Goal: Information Seeking & Learning: Learn about a topic

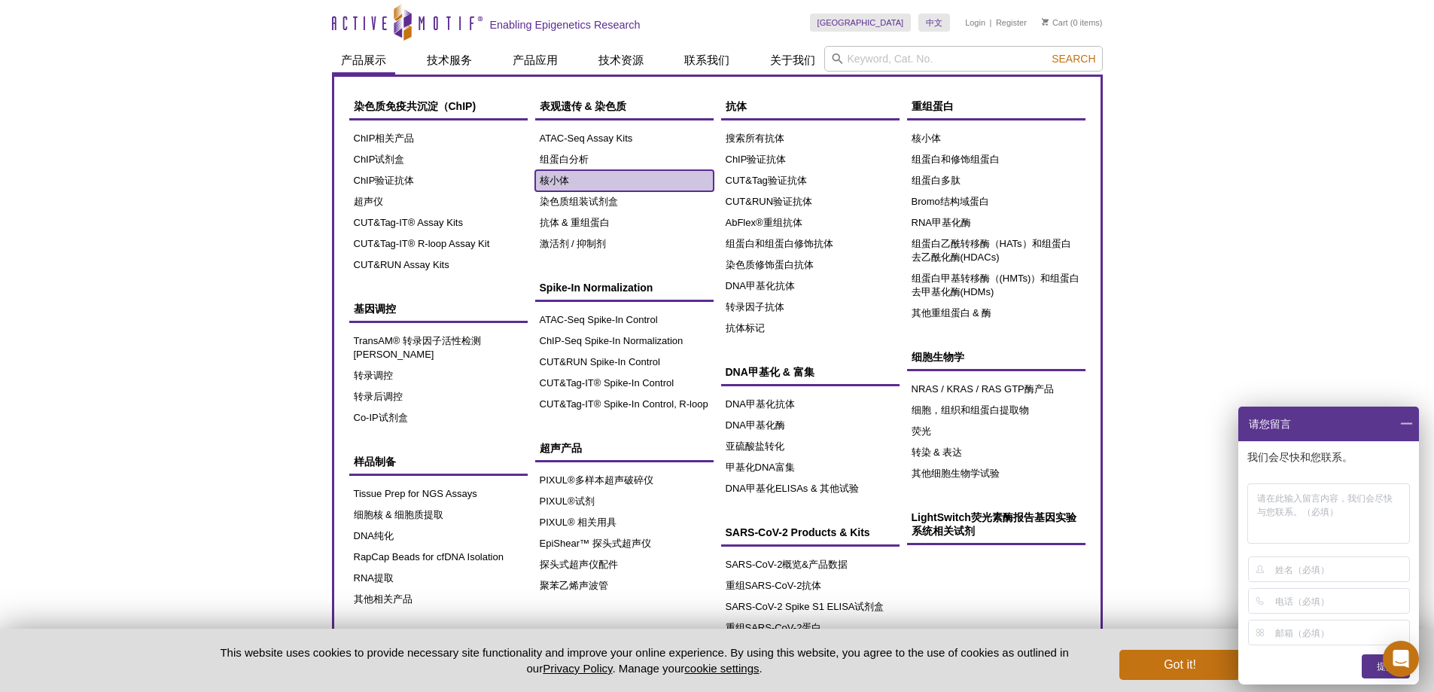
click at [604, 181] on link "核小体" at bounding box center [624, 180] width 178 height 21
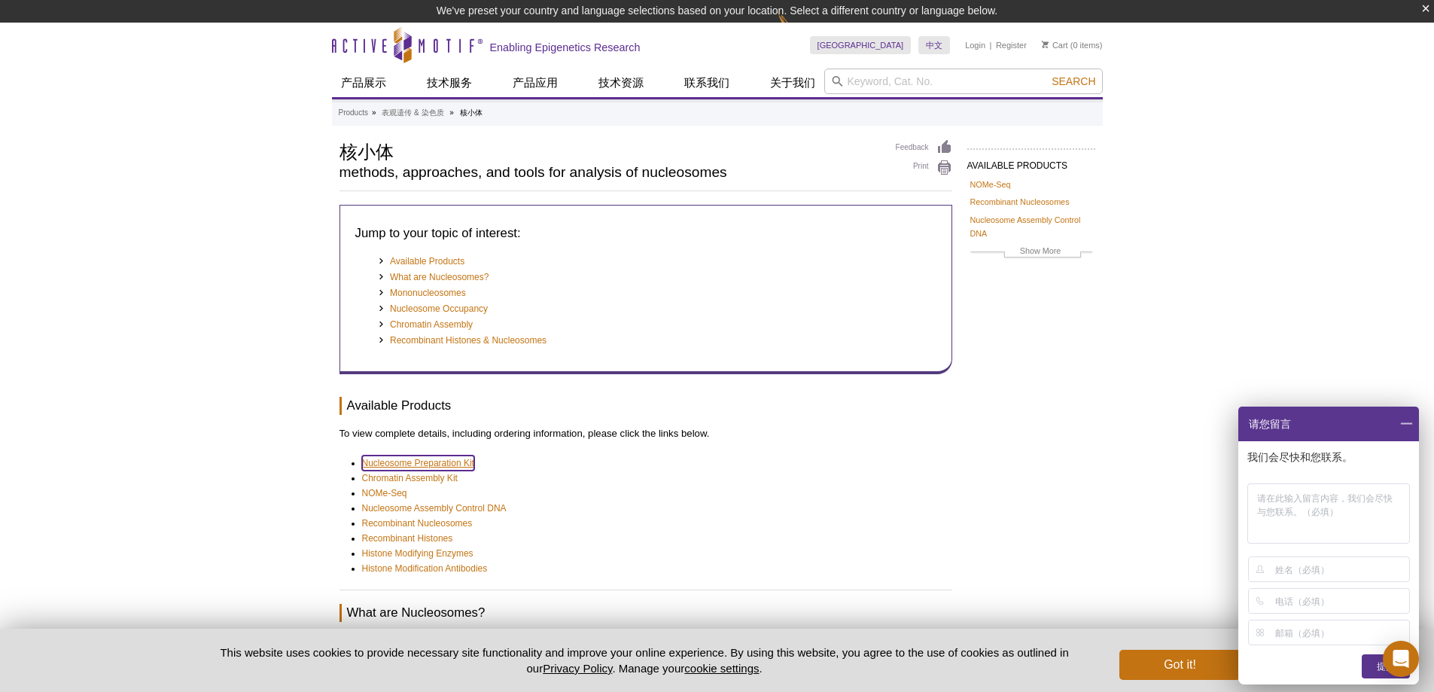
click at [461, 463] on link "Nucleosome Preparation Kit" at bounding box center [418, 462] width 112 height 15
